Goal: Download file/media

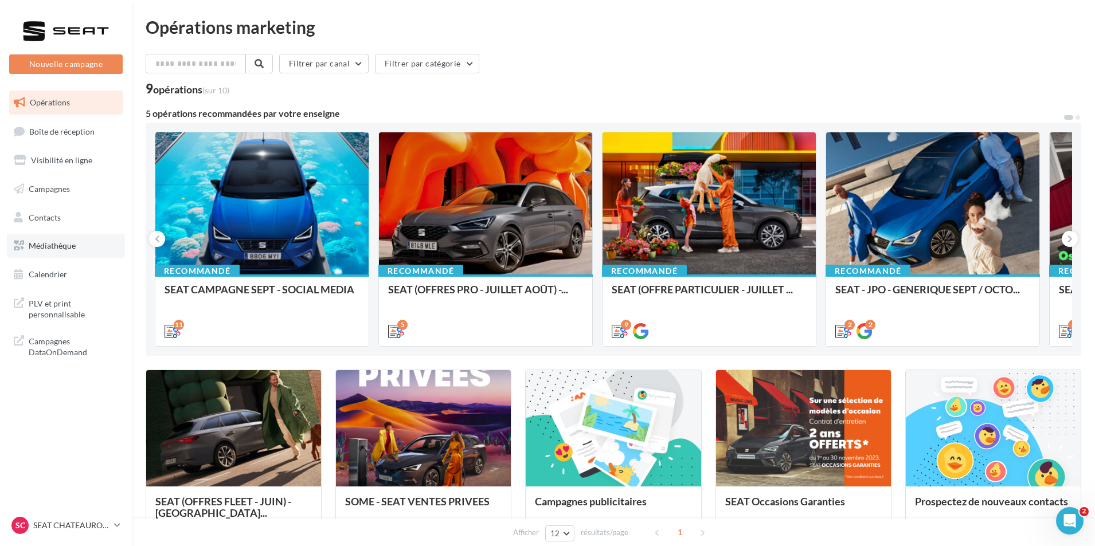
click at [80, 238] on link "Médiathèque" at bounding box center [66, 246] width 118 height 24
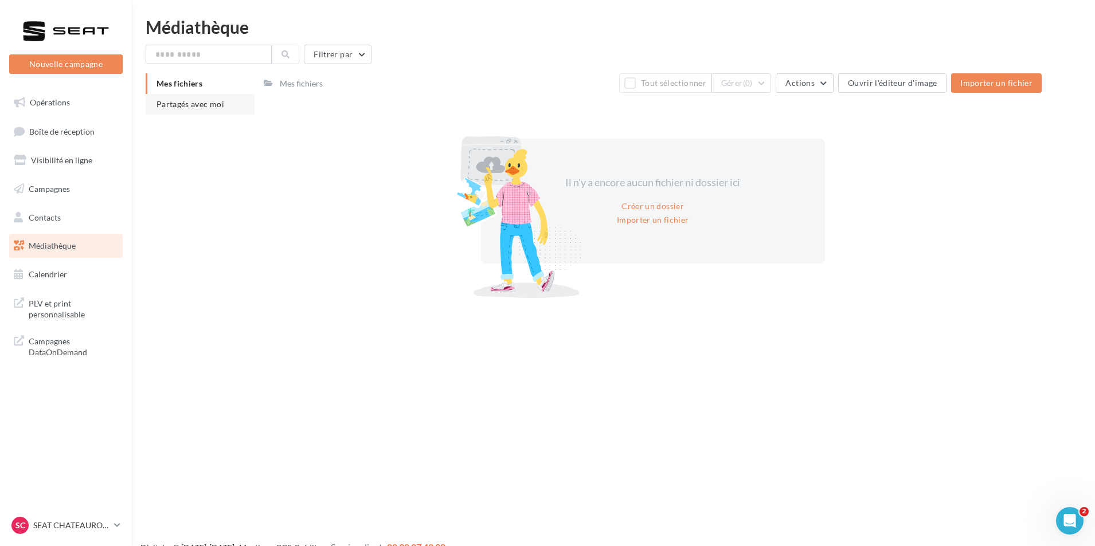
click at [179, 104] on span "Partagés avec moi" at bounding box center [191, 104] width 68 height 10
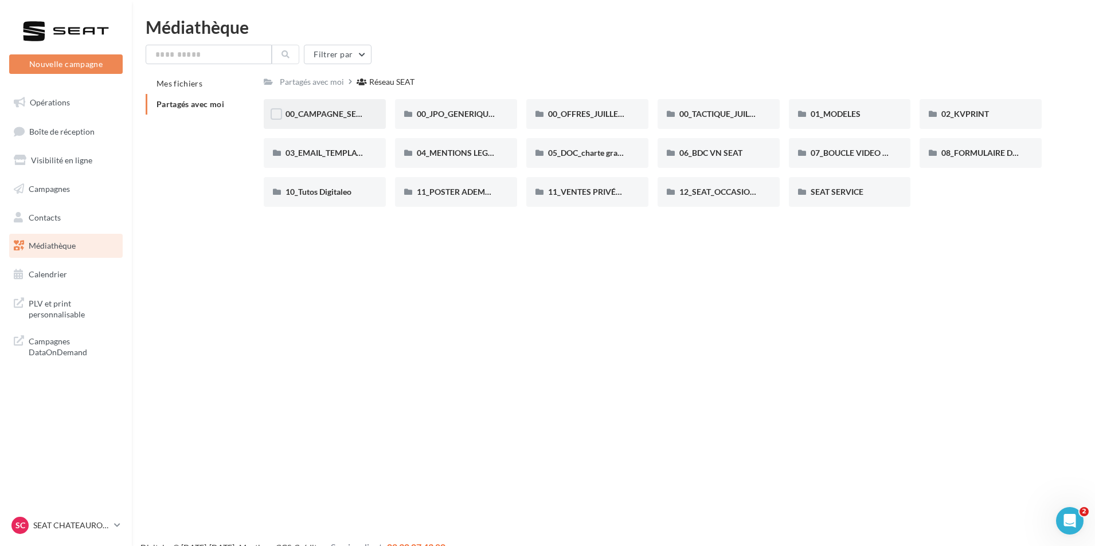
click at [353, 119] on div "00_CAMPAGNE_SEPTEMBRE" at bounding box center [324, 113] width 79 height 11
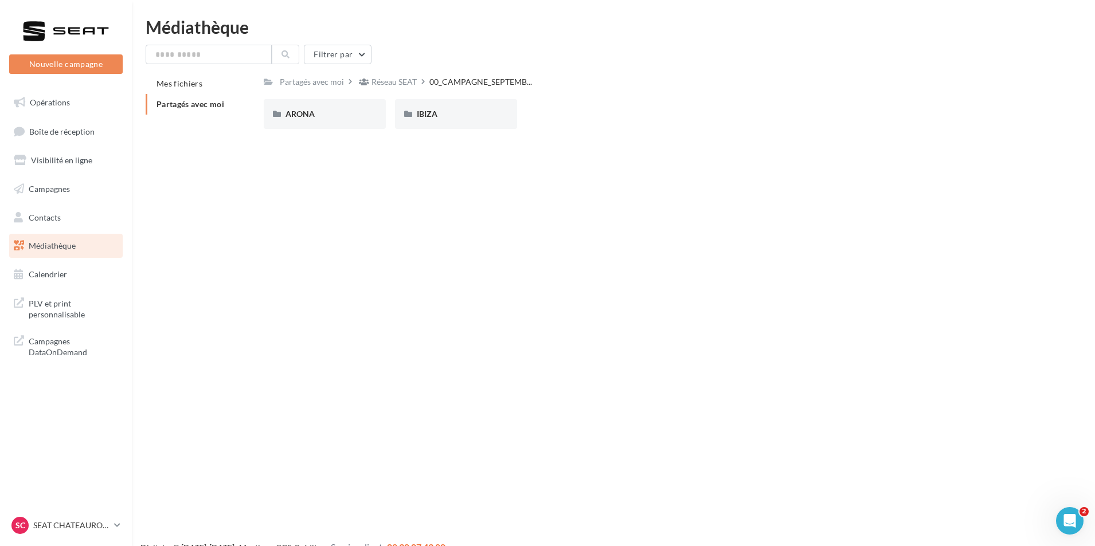
click at [353, 116] on div "ARONA" at bounding box center [324, 113] width 79 height 11
click at [440, 105] on div "IBIZA" at bounding box center [456, 114] width 122 height 30
click at [348, 107] on div "ARONA" at bounding box center [325, 114] width 122 height 30
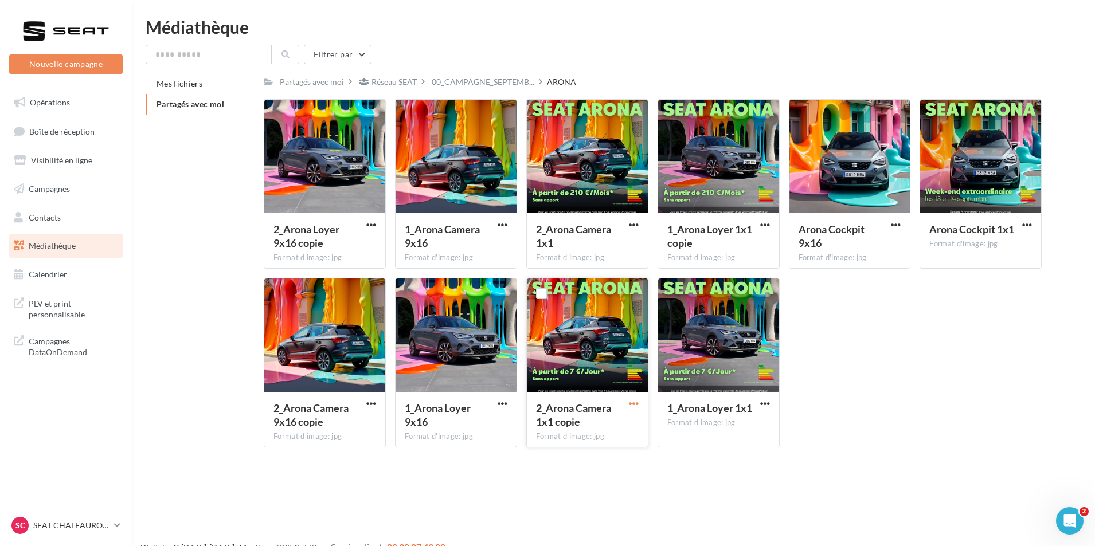
click at [631, 402] on span "button" at bounding box center [634, 404] width 10 height 10
click at [606, 425] on button "Télécharger" at bounding box center [583, 427] width 115 height 30
click at [372, 402] on span "button" at bounding box center [371, 404] width 10 height 10
click at [358, 422] on button "Télécharger" at bounding box center [321, 427] width 115 height 30
click at [507, 227] on button "button" at bounding box center [502, 225] width 14 height 11
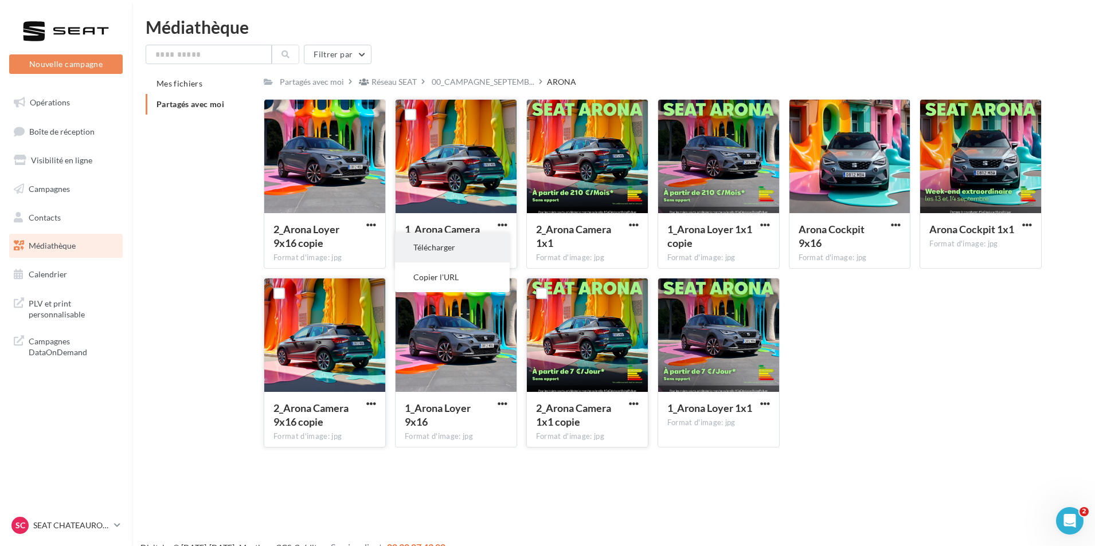
click at [488, 249] on button "Télécharger" at bounding box center [452, 248] width 115 height 30
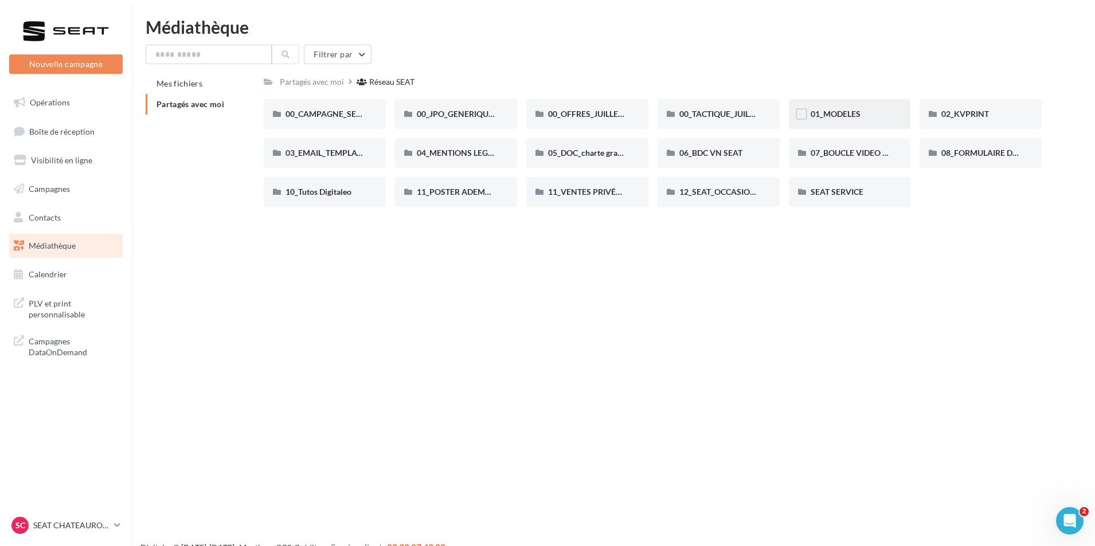
click at [856, 103] on div "01_MODELES" at bounding box center [850, 114] width 122 height 30
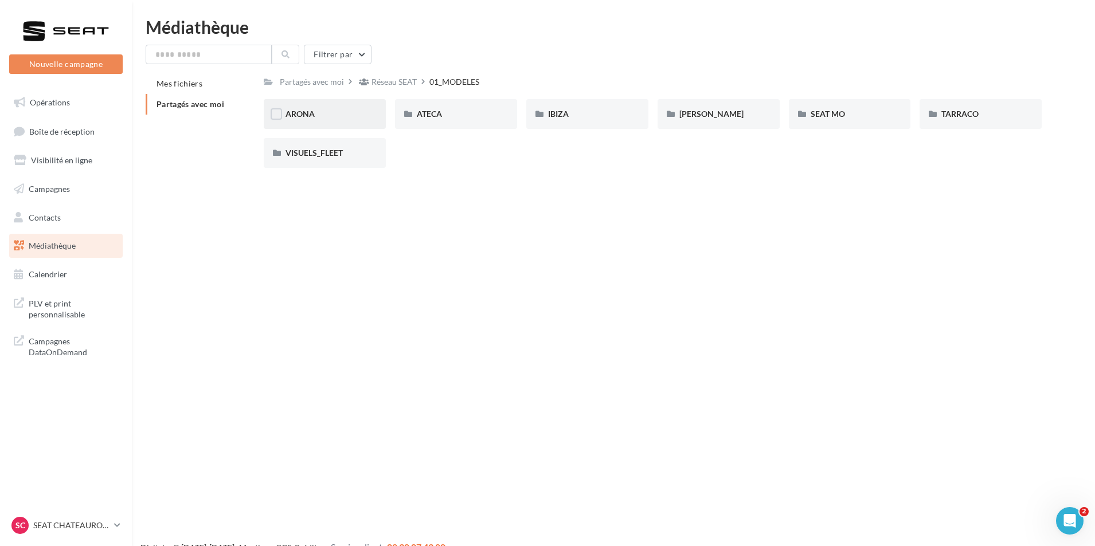
click at [359, 118] on div "ARONA" at bounding box center [324, 113] width 79 height 11
click at [367, 124] on div "01-IMAGES" at bounding box center [325, 114] width 122 height 30
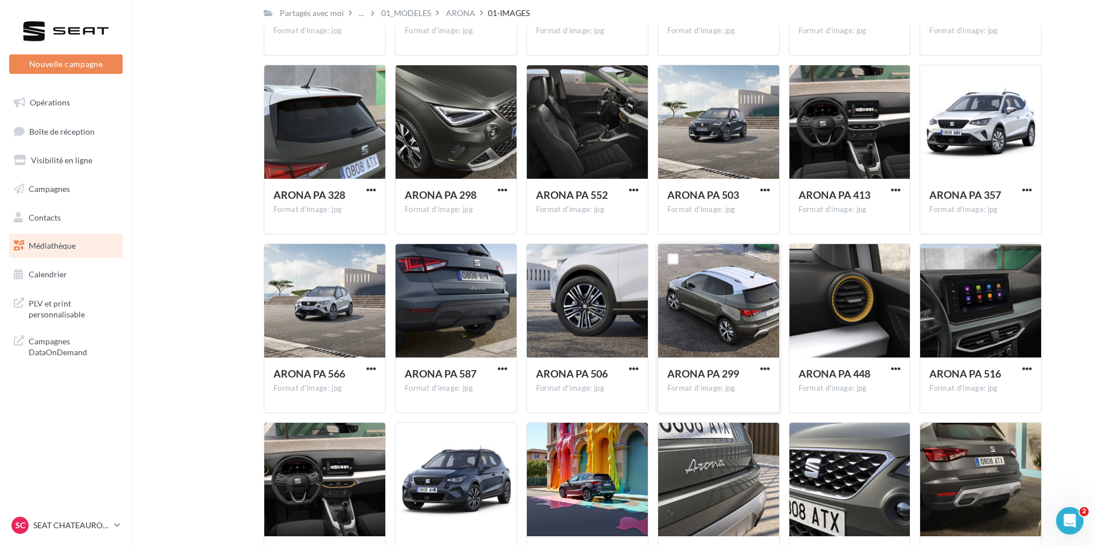
scroll to position [1211, 0]
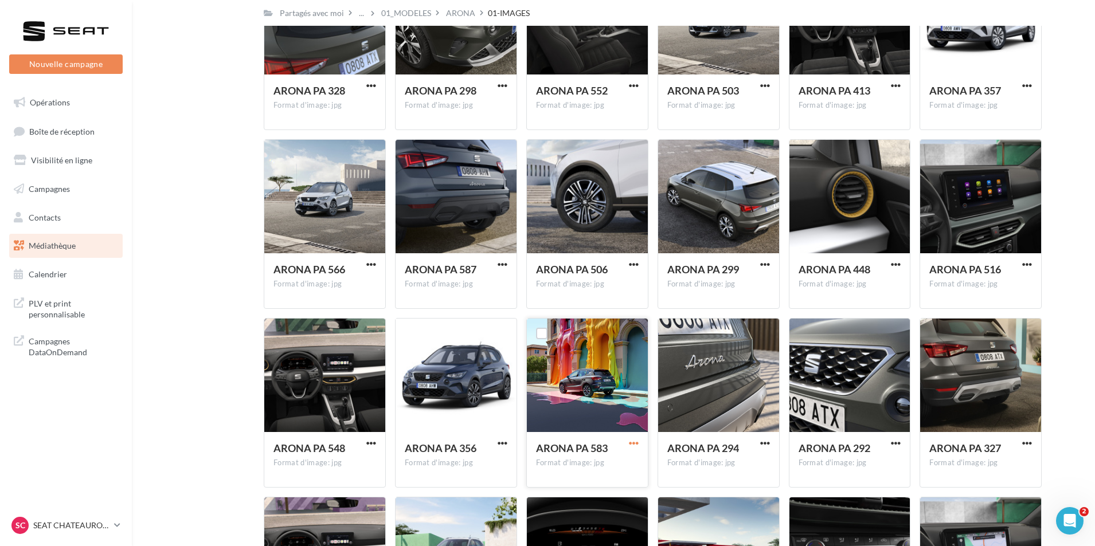
click at [636, 444] on span "button" at bounding box center [634, 444] width 10 height 10
click at [580, 472] on button "Télécharger" at bounding box center [583, 467] width 115 height 30
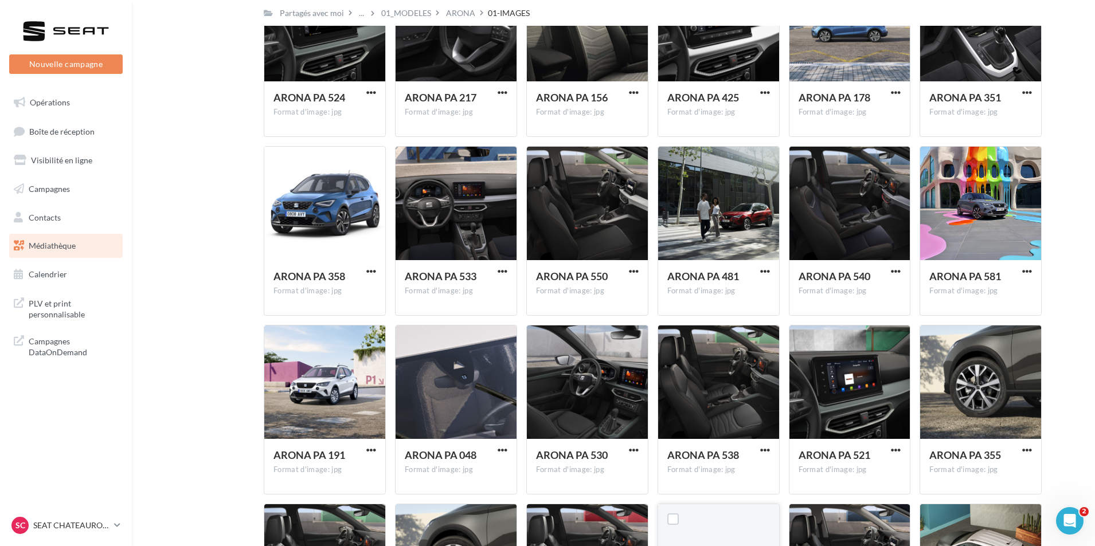
scroll to position [3472, 0]
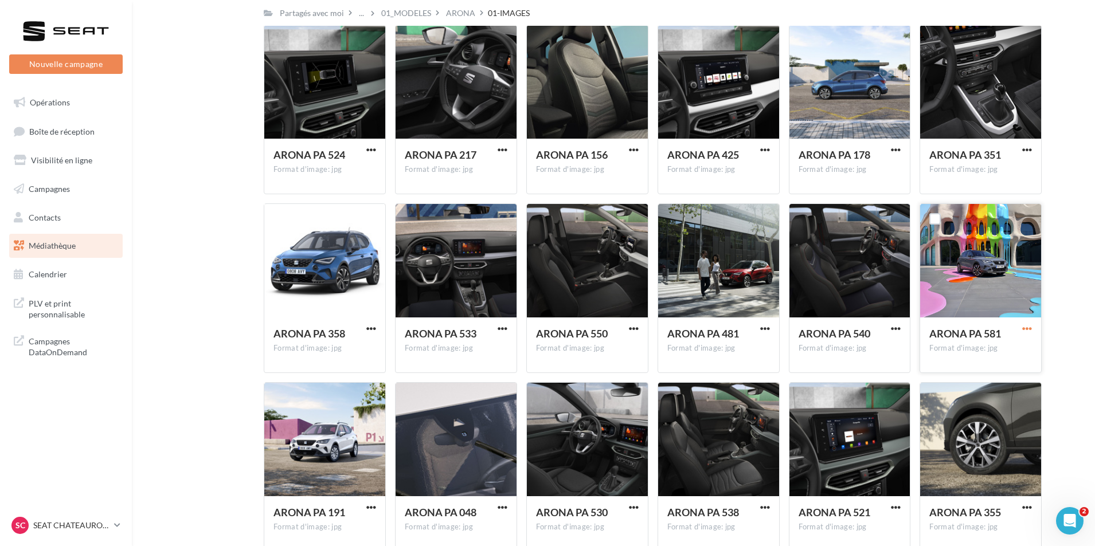
click at [1031, 329] on span "button" at bounding box center [1027, 329] width 10 height 10
click at [950, 350] on button "Télécharger" at bounding box center [977, 352] width 115 height 30
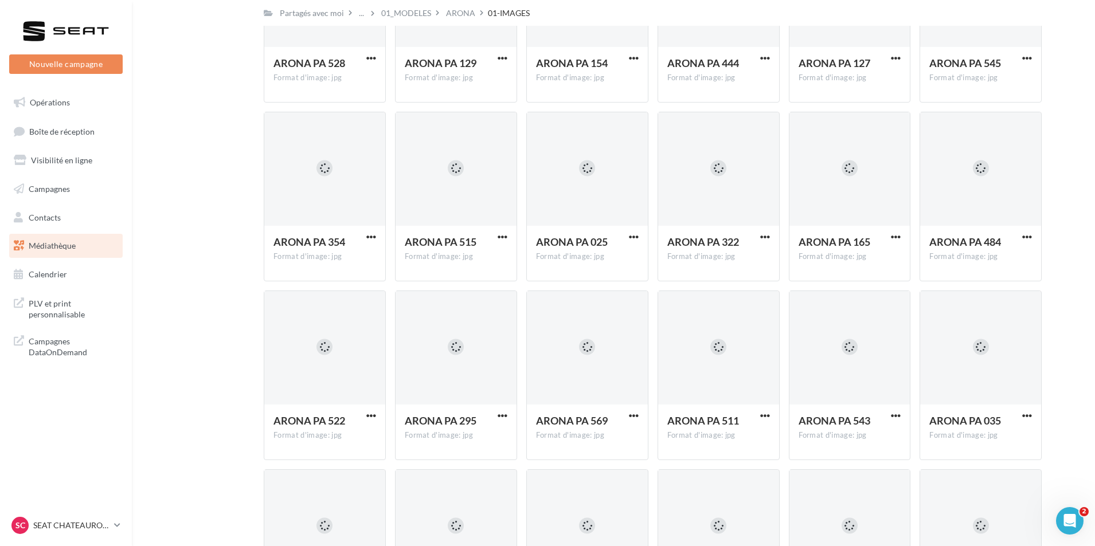
scroll to position [5488, 0]
